Goal: Navigation & Orientation: Find specific page/section

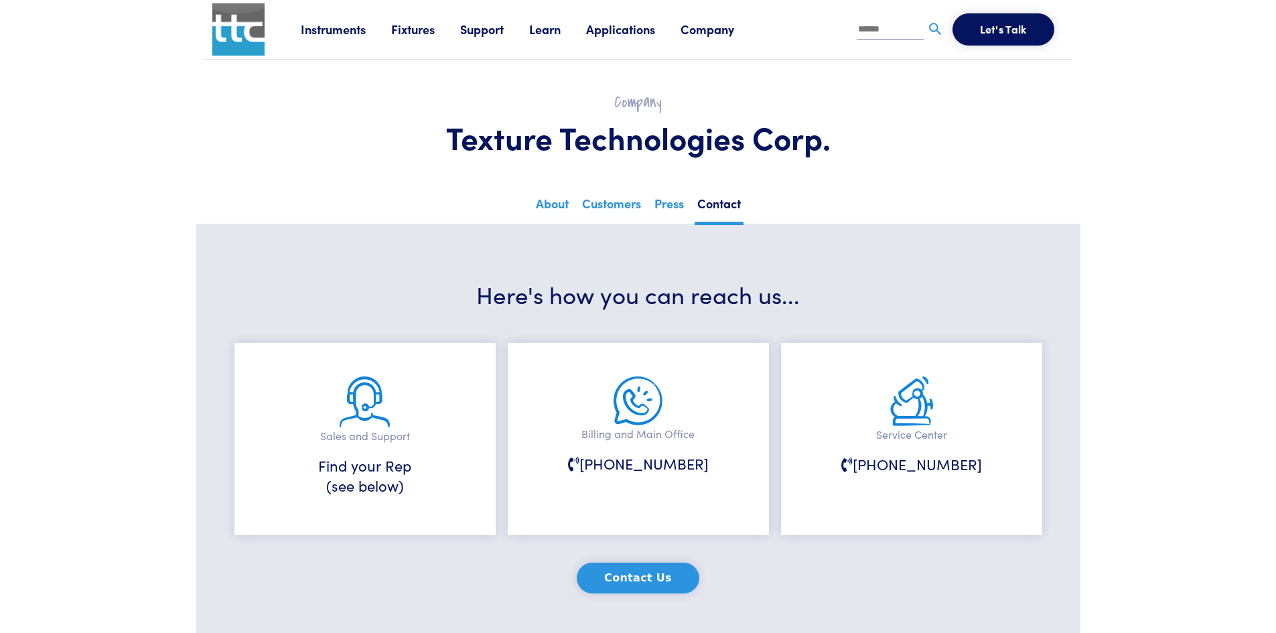
click at [394, 34] on link "Fixtures" at bounding box center [425, 29] width 69 height 17
click at [343, 88] on li "Probes & Fixtures" at bounding box center [367, 89] width 244 height 23
click at [418, 30] on link "Fixtures" at bounding box center [425, 29] width 69 height 17
click at [308, 86] on link "Probes & Fixtures" at bounding box center [292, 88] width 95 height 19
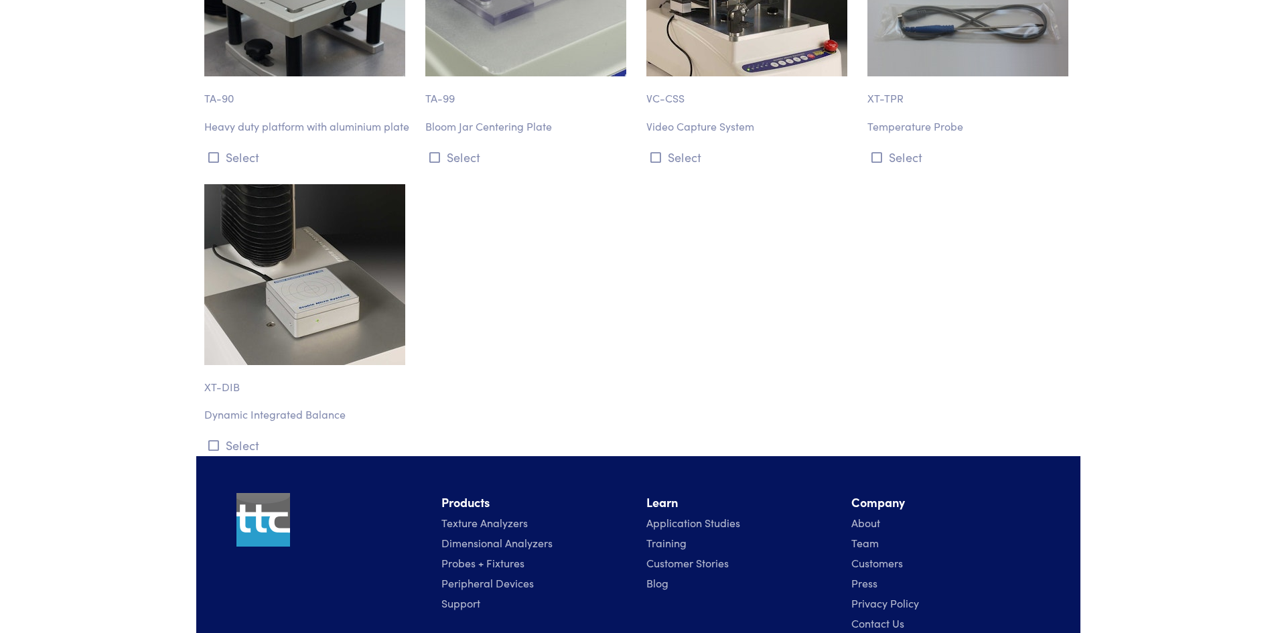
scroll to position [15798, 0]
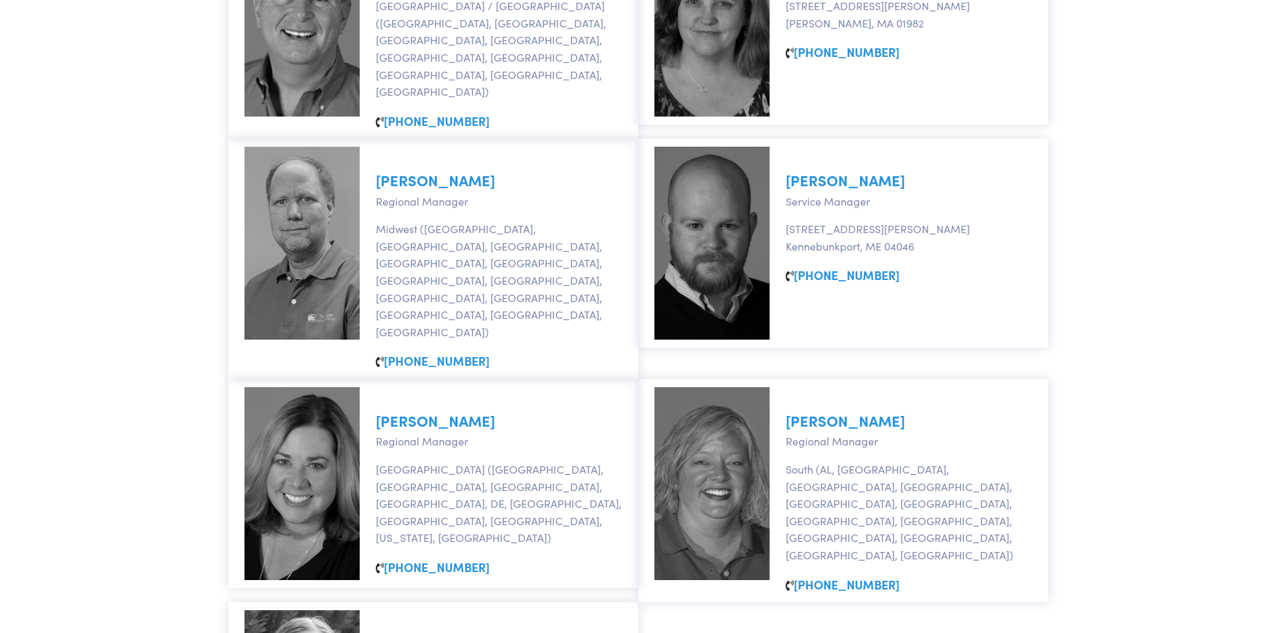
scroll to position [804, 0]
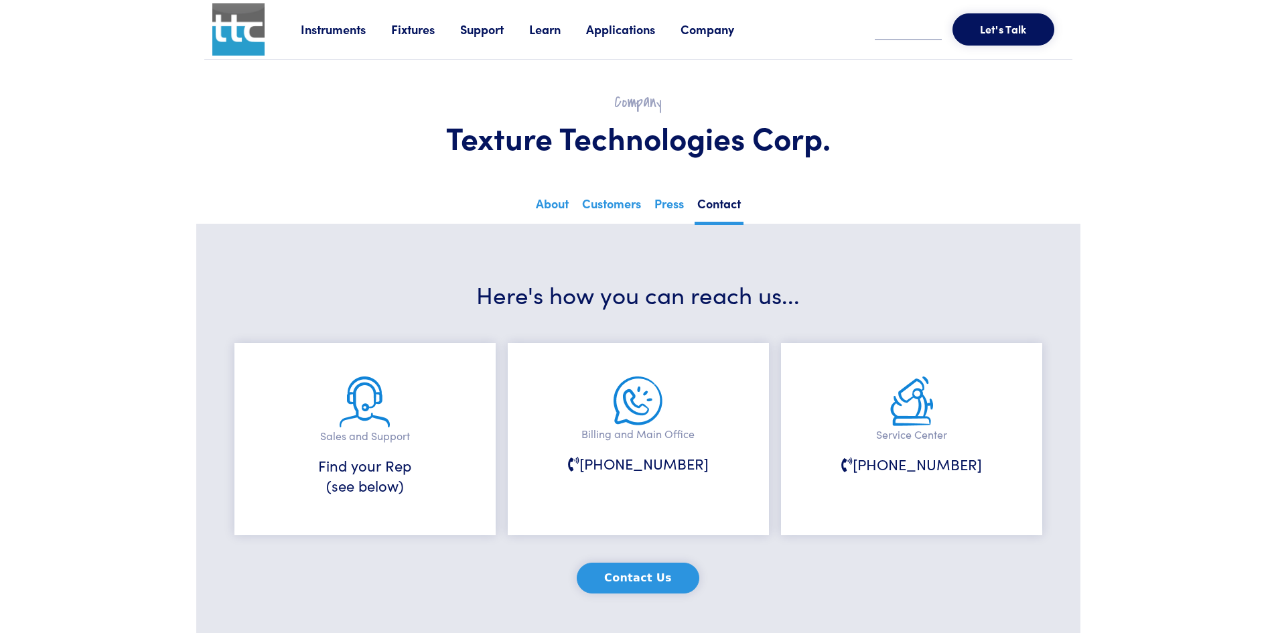
click at [409, 27] on link "Fixtures" at bounding box center [425, 29] width 69 height 17
click at [279, 94] on link "Probes & Fixtures" at bounding box center [292, 88] width 95 height 19
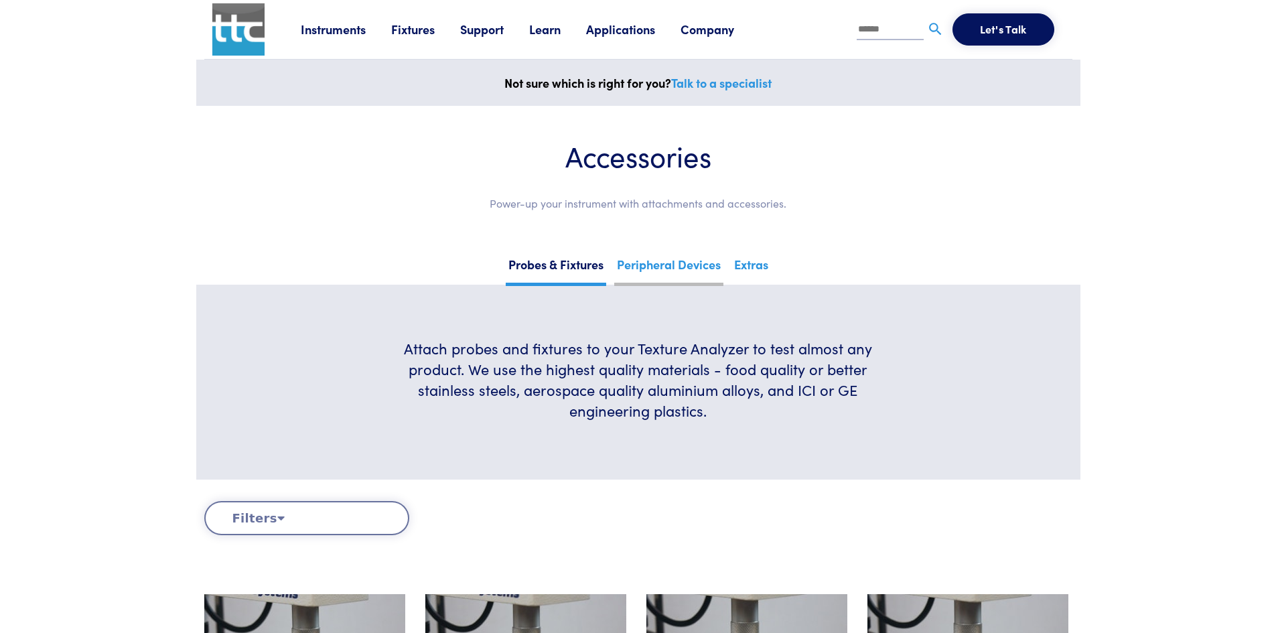
click at [684, 272] on link "Peripheral Devices" at bounding box center [668, 269] width 109 height 33
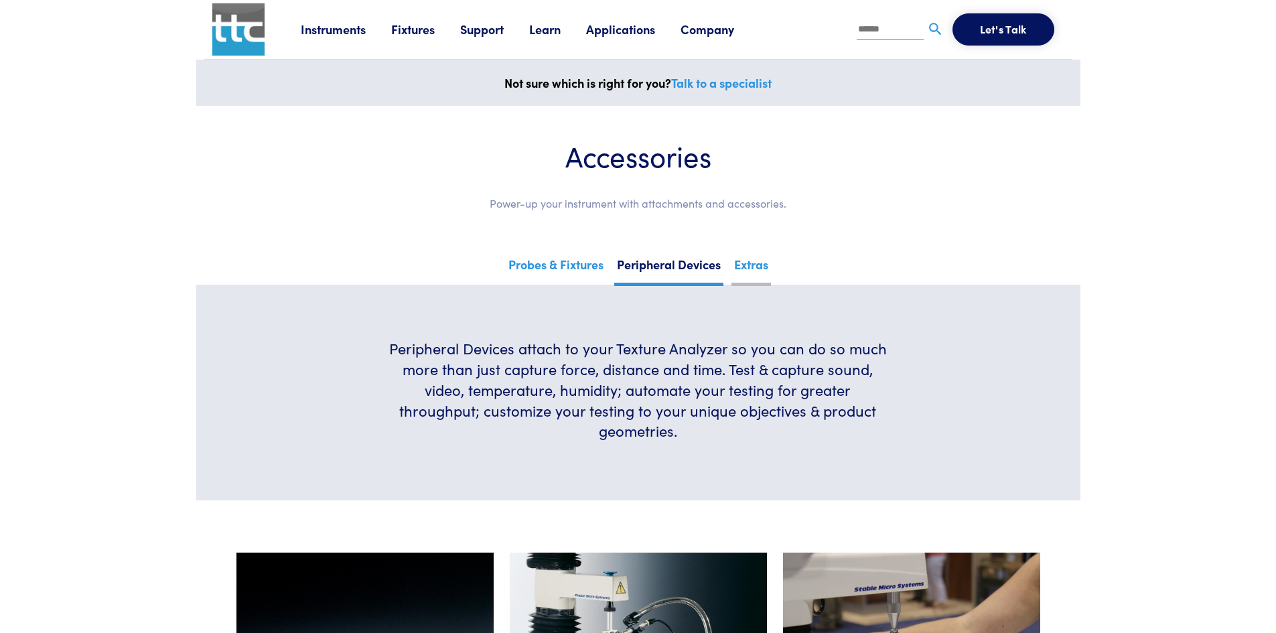
click at [766, 271] on link "Extras" at bounding box center [752, 269] width 40 height 33
